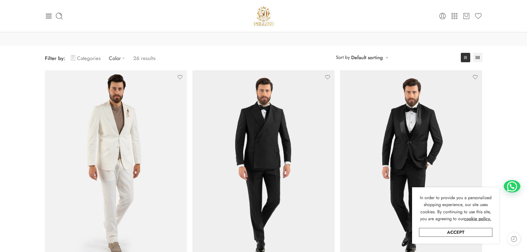
click at [94, 58] on link "Categories" at bounding box center [86, 58] width 30 height 13
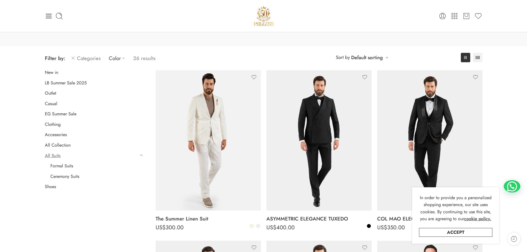
click at [60, 57] on span "Filter by:" at bounding box center [55, 58] width 21 height 7
click at [94, 58] on link "Categories" at bounding box center [86, 58] width 30 height 13
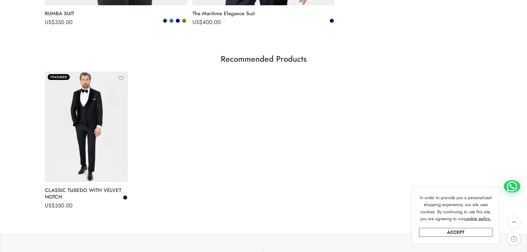
scroll to position [2106, 0]
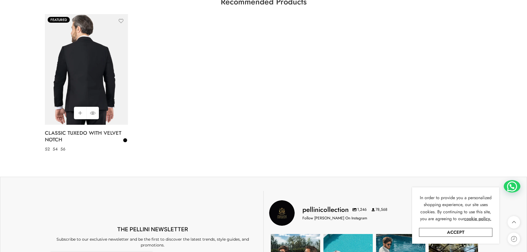
click at [111, 37] on img at bounding box center [86, 69] width 83 height 111
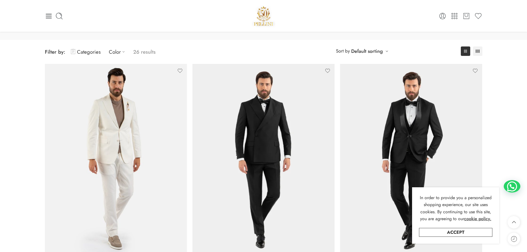
scroll to position [0, 0]
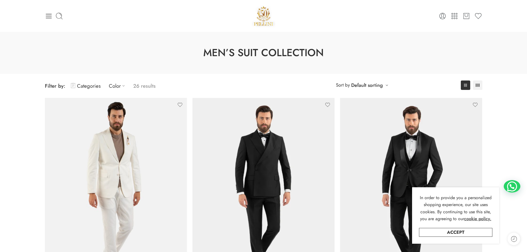
drag, startPoint x: 202, startPoint y: 131, endPoint x: 203, endPoint y: -34, distance: 164.4
click at [49, 15] on div "0 Cart 0 Wishlist" at bounding box center [264, 16] width 438 height 24
click at [49, 15] on icon at bounding box center [49, 16] width 8 height 8
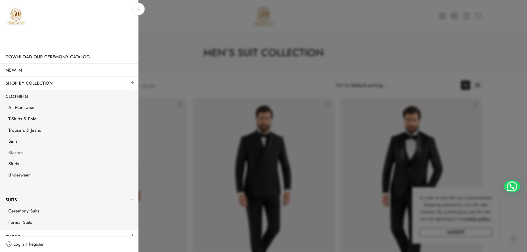
click at [16, 150] on link "Blazers" at bounding box center [71, 153] width 136 height 11
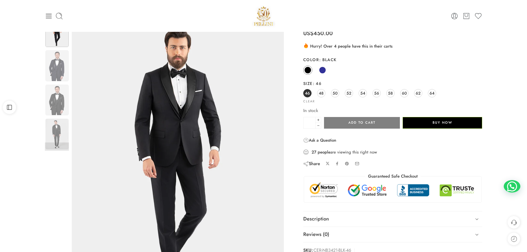
scroll to position [28, 0]
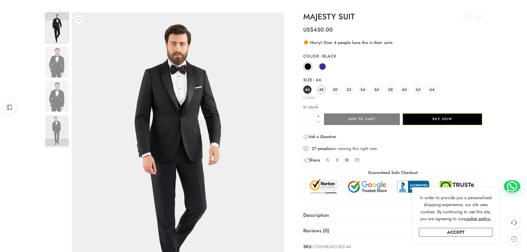
click at [323, 91] on span "48" at bounding box center [321, 89] width 5 height 7
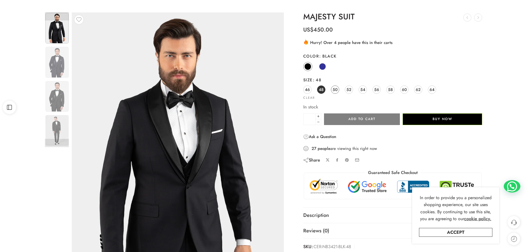
click at [338, 90] on link "50" at bounding box center [335, 90] width 8 height 8
click at [379, 89] on span "56" at bounding box center [376, 89] width 5 height 7
click at [322, 70] on link "Navy" at bounding box center [322, 66] width 9 height 9
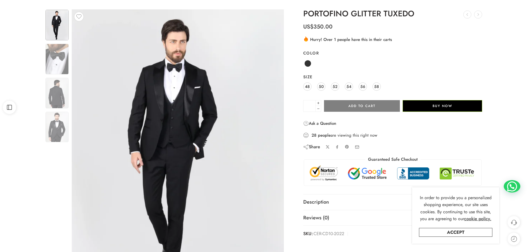
scroll to position [111, 0]
